Goal: Task Accomplishment & Management: Use online tool/utility

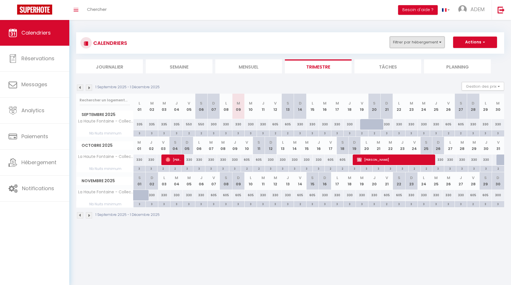
click at [418, 43] on button "Filtrer par hébergement" at bounding box center [417, 42] width 55 height 11
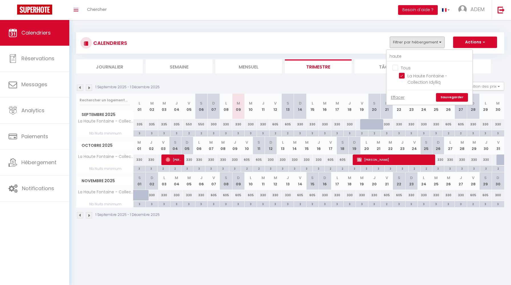
click at [399, 80] on ul "Tous La Haute Fontaine - Collection Idylliq" at bounding box center [430, 76] width 86 height 28
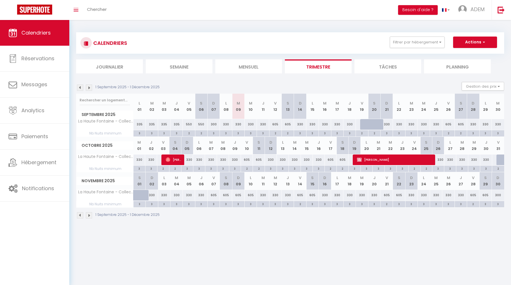
click at [408, 49] on div "CALENDRIERS Filtrer par hébergement haute Tous La Haute Fontaine - Collection I…" at bounding box center [290, 43] width 420 height 13
click at [411, 41] on button "Filtrer par hébergement" at bounding box center [417, 42] width 55 height 11
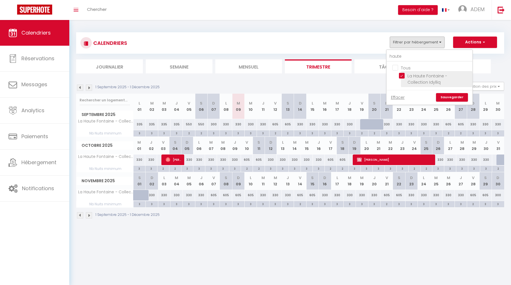
click at [403, 75] on input "La Haute Fontaine - Collection Idylliq" at bounding box center [434, 76] width 71 height 6
checkbox input "false"
click at [396, 56] on input "haute" at bounding box center [430, 56] width 86 height 10
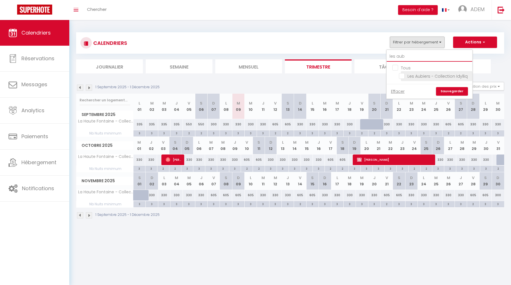
type input "les aub"
click at [403, 76] on input "Les Aubiers - Collection Idylliq" at bounding box center [434, 76] width 71 height 6
checkbox input "true"
click at [449, 89] on link "Sauvegarder" at bounding box center [452, 91] width 32 height 9
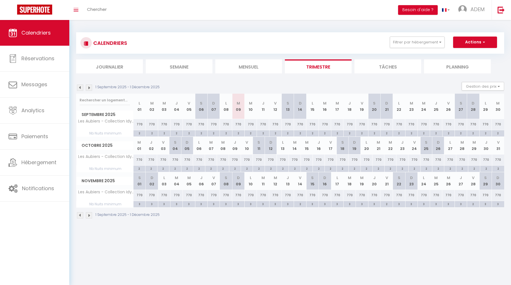
click at [88, 87] on img at bounding box center [89, 87] width 6 height 6
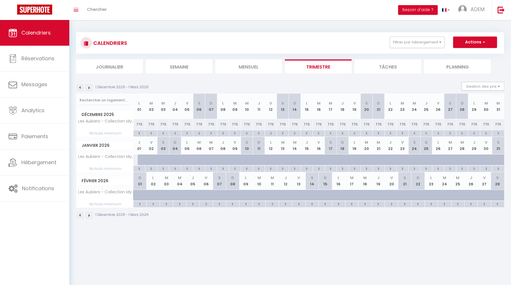
click at [82, 88] on img at bounding box center [80, 87] width 6 height 6
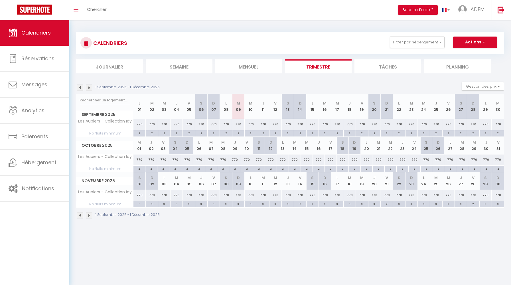
click at [82, 88] on img at bounding box center [80, 87] width 6 height 6
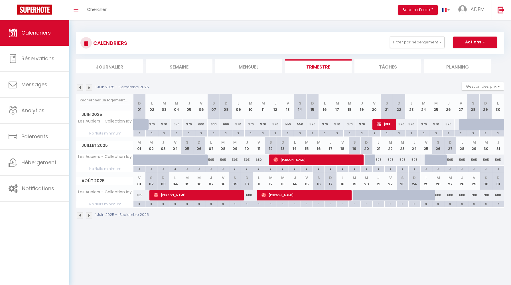
click at [82, 88] on img at bounding box center [80, 87] width 6 height 6
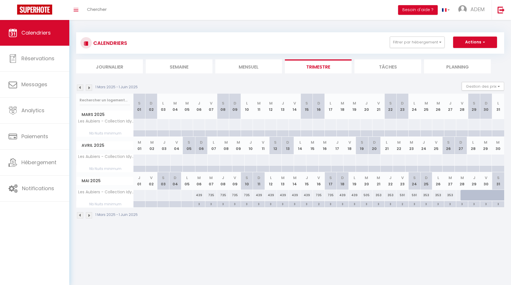
click at [88, 88] on img at bounding box center [89, 87] width 6 height 6
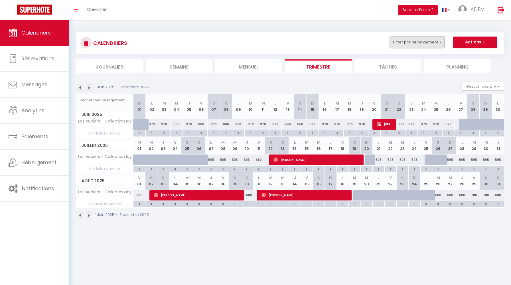
click at [403, 41] on button "Filtrer par hébergement" at bounding box center [417, 42] width 55 height 11
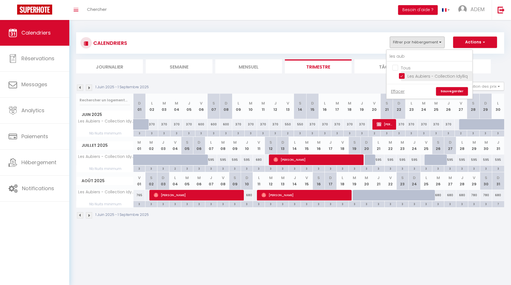
click at [403, 76] on input "Les Aubiers - Collection Idylliq" at bounding box center [434, 76] width 71 height 6
checkbox input "false"
click at [399, 58] on input "les aub" at bounding box center [430, 56] width 86 height 10
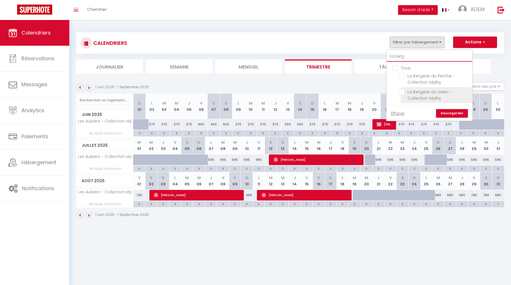
type input "la berg"
click at [402, 92] on input "La Bergerie du Vexin - Collection Idylliq" at bounding box center [434, 92] width 71 height 6
checkbox input "true"
click at [447, 112] on link "Sauvegarder" at bounding box center [452, 113] width 32 height 9
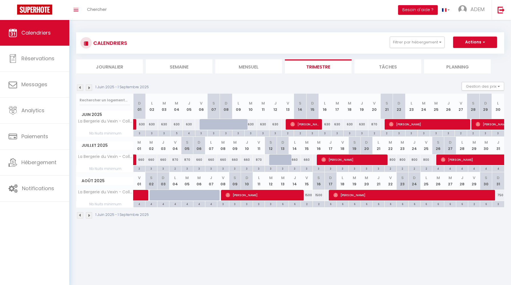
click at [88, 88] on img at bounding box center [89, 87] width 6 height 6
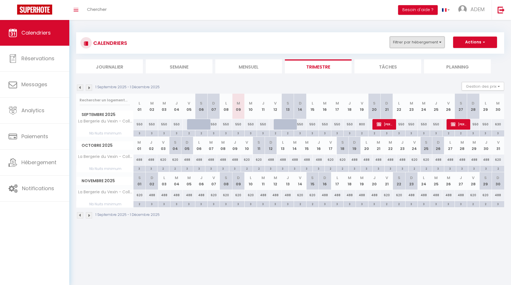
click at [400, 42] on button "Filtrer par hébergement" at bounding box center [417, 42] width 55 height 11
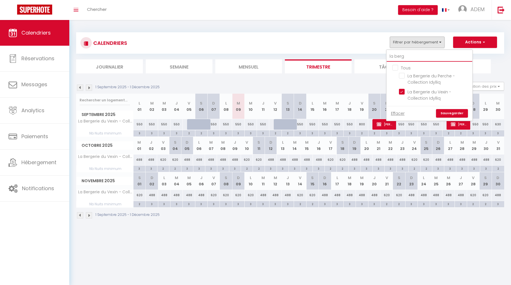
click at [400, 54] on input "la berg" at bounding box center [430, 56] width 86 height 10
type input "a"
checkbox input "false"
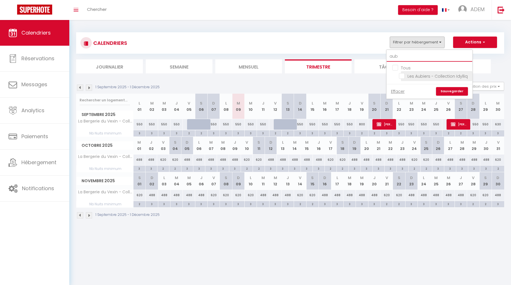
type input "aub"
click at [403, 74] on input "Les Aubiers - Collection Idylliq" at bounding box center [434, 76] width 71 height 6
checkbox input "true"
click at [446, 88] on link "Sauvegarder" at bounding box center [452, 91] width 32 height 9
